Goal: Find specific page/section: Find specific page/section

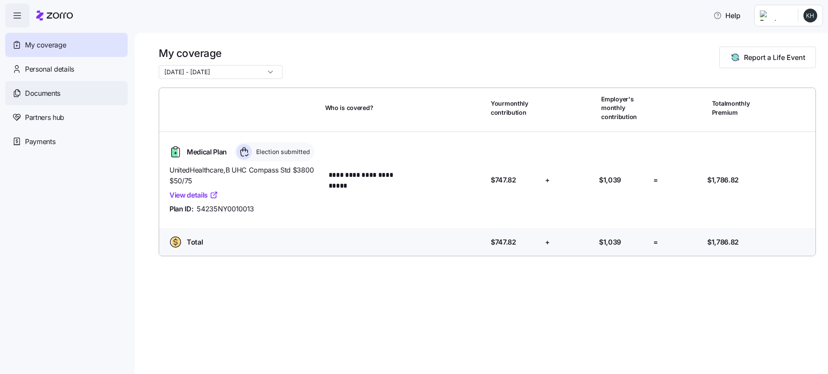
click at [34, 93] on span "Documents" at bounding box center [42, 93] width 35 height 11
